Goal: Download file/media

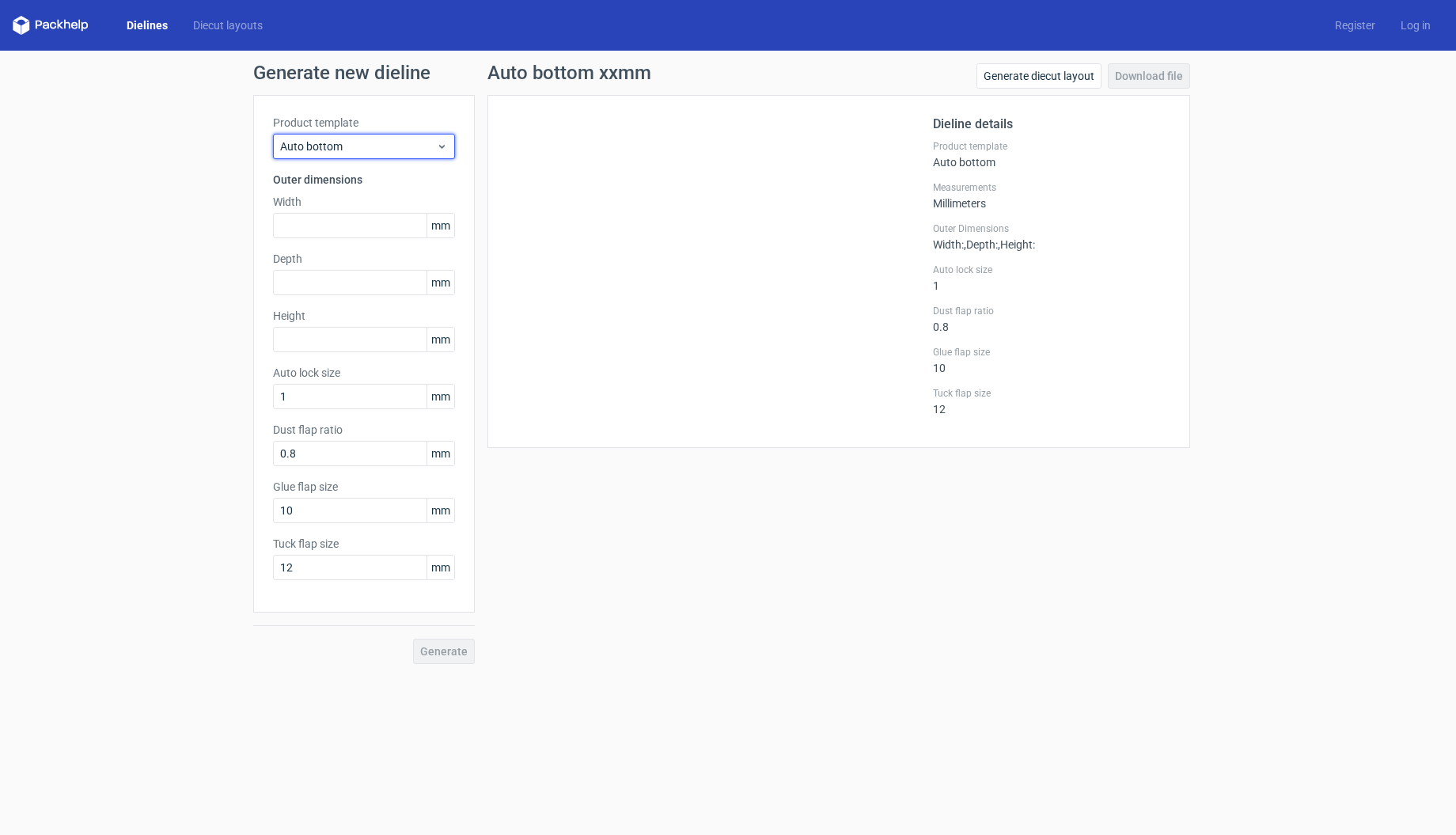
click at [375, 146] on span "Auto bottom" at bounding box center [357, 146] width 156 height 16
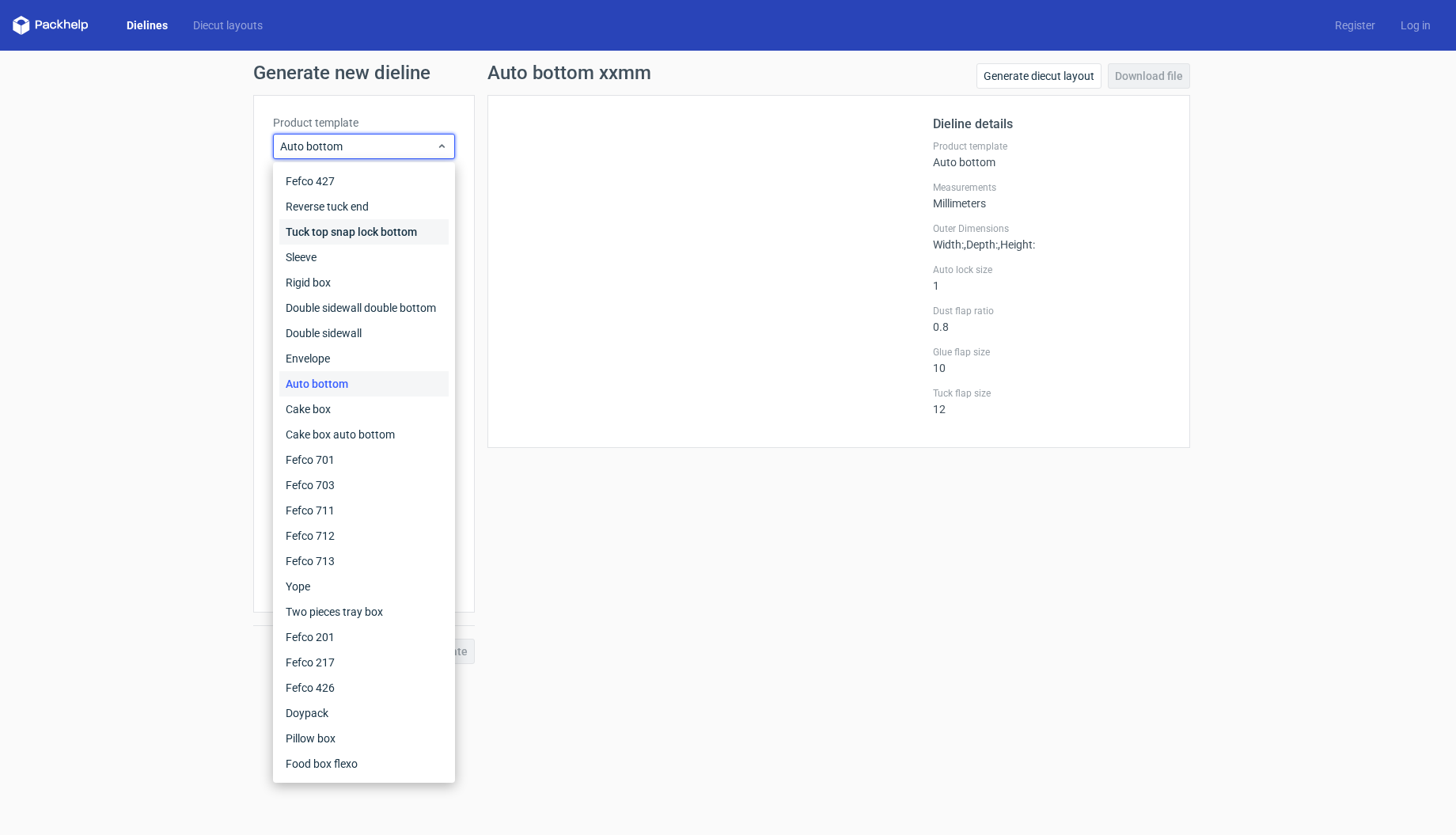
click at [377, 226] on div "Tuck top snap lock bottom" at bounding box center [364, 232] width 170 height 25
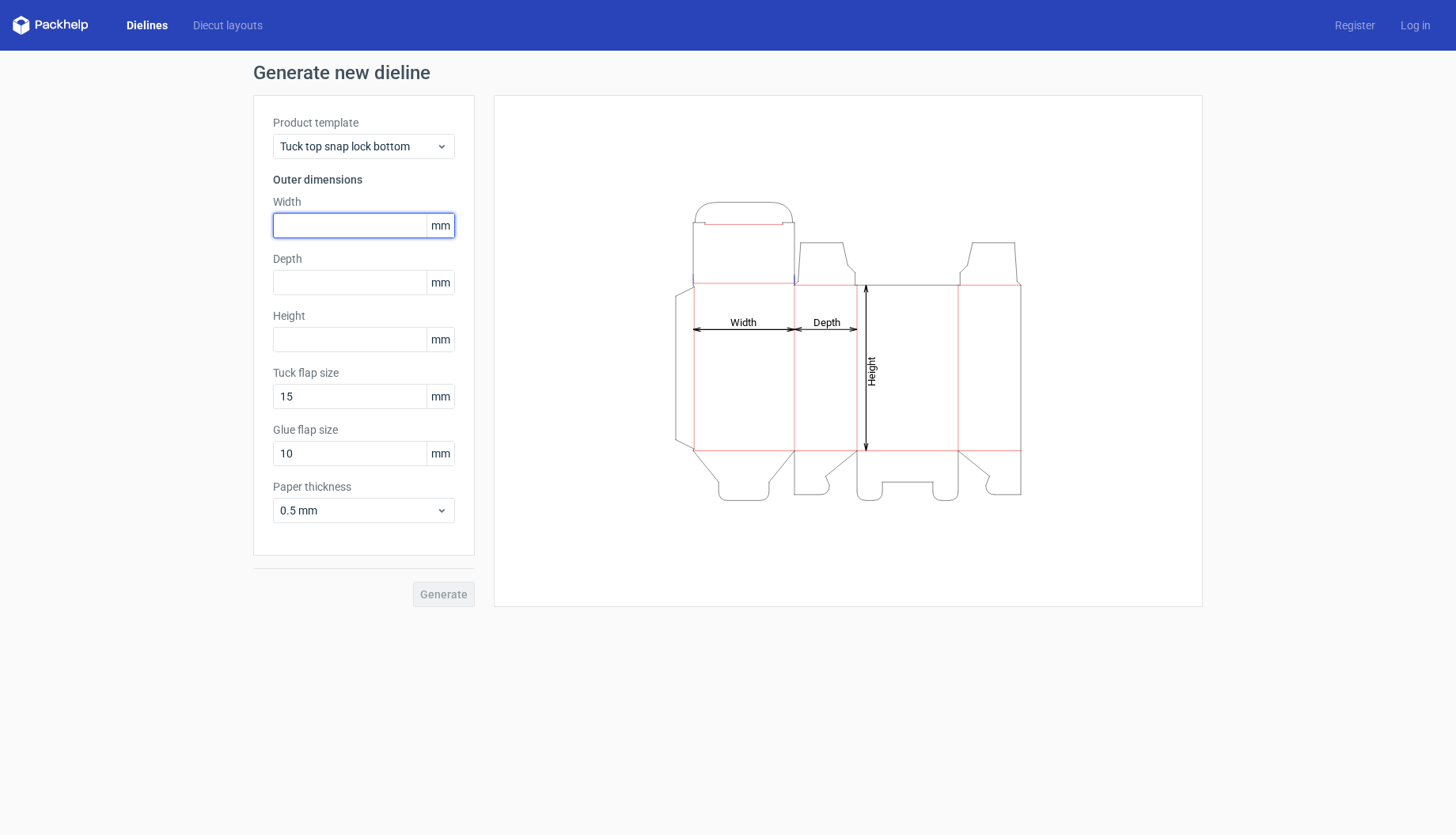
click at [333, 228] on input "text" at bounding box center [364, 226] width 182 height 25
type input "220"
click at [326, 279] on input "text" at bounding box center [364, 282] width 182 height 25
type input "180"
click at [343, 352] on div "Product template Tuck top snap lock bottom Outer dimensions Width 220 mm Depth …" at bounding box center [364, 325] width 221 height 461
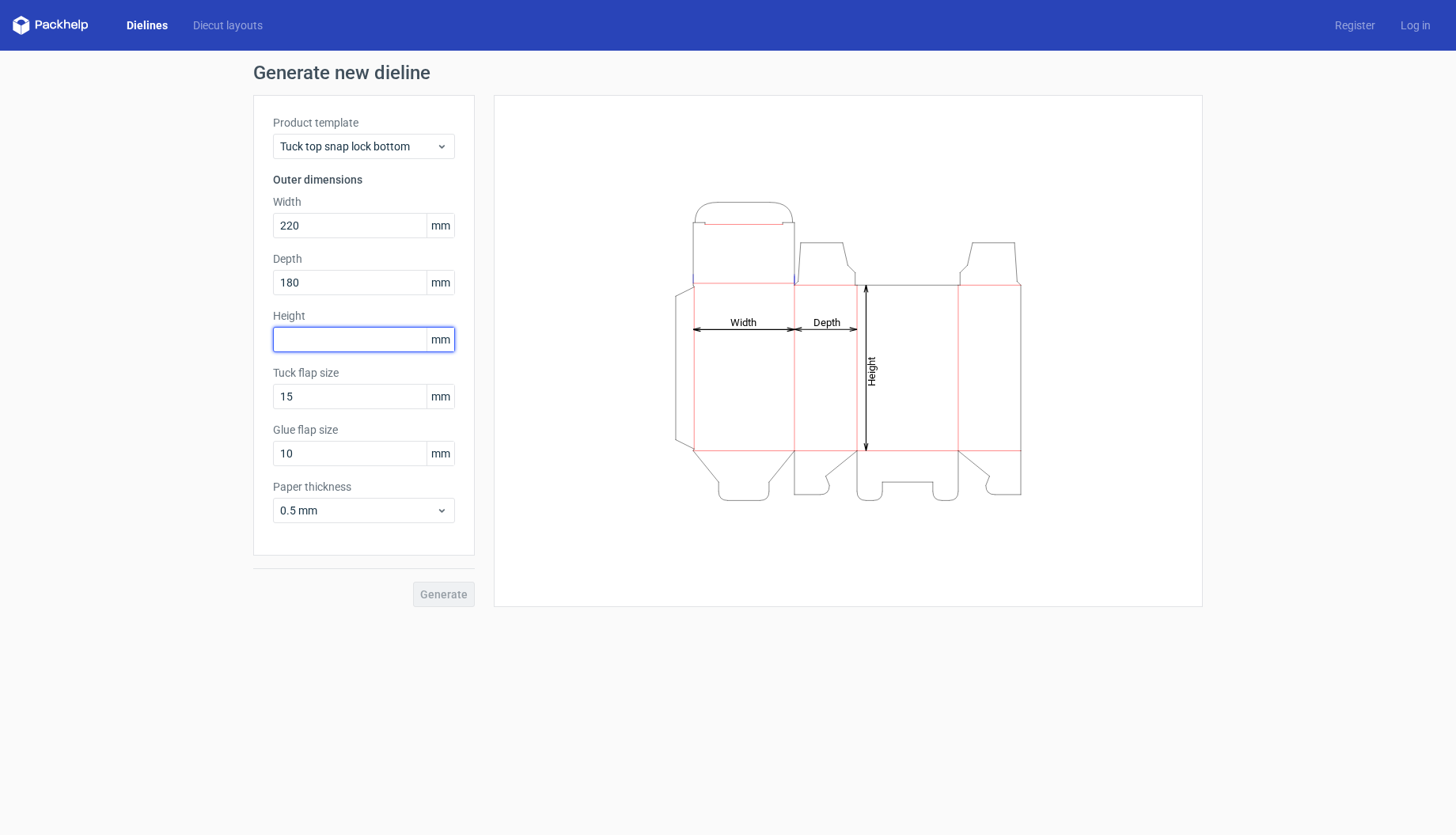
click at [344, 347] on input "text" at bounding box center [364, 339] width 182 height 25
type input "150"
click at [435, 595] on span "Generate" at bounding box center [444, 595] width 47 height 11
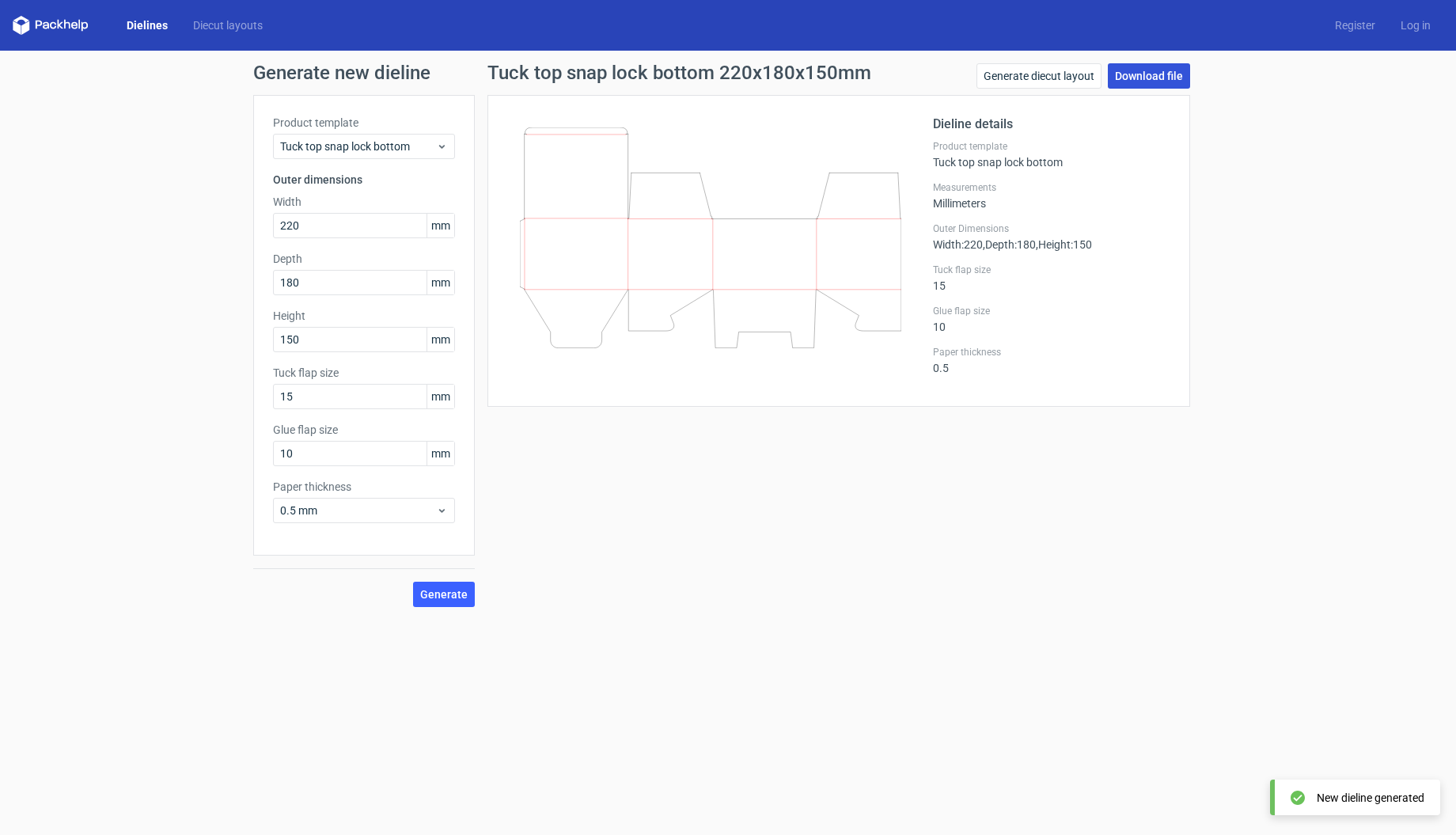
click at [1182, 80] on link "Download file" at bounding box center [1148, 75] width 82 height 25
